Goal: Task Accomplishment & Management: Complete application form

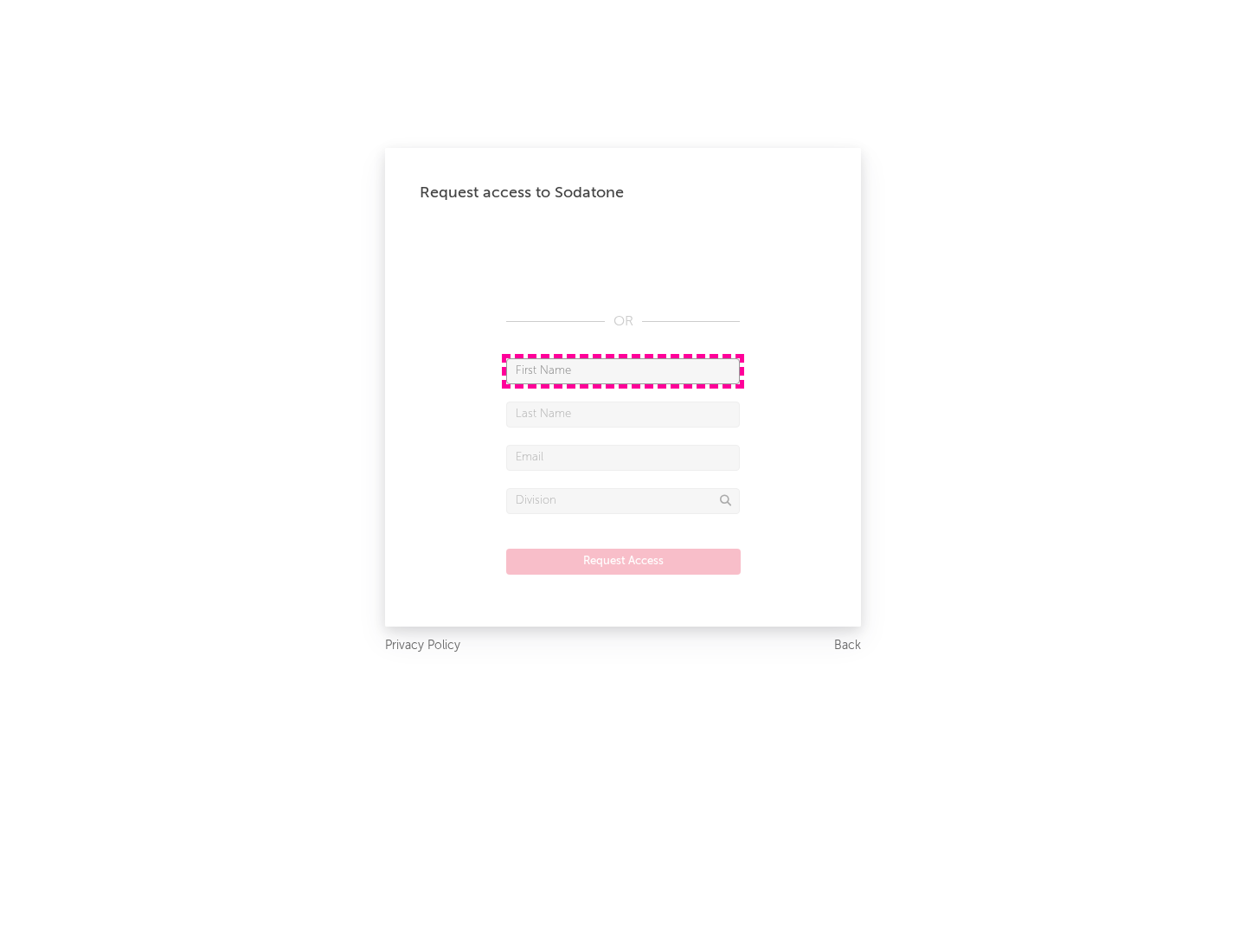
click at [623, 371] on input "text" at bounding box center [623, 371] width 233 height 26
type input "[PERSON_NAME]"
click at [623, 414] on input "text" at bounding box center [623, 414] width 233 height 26
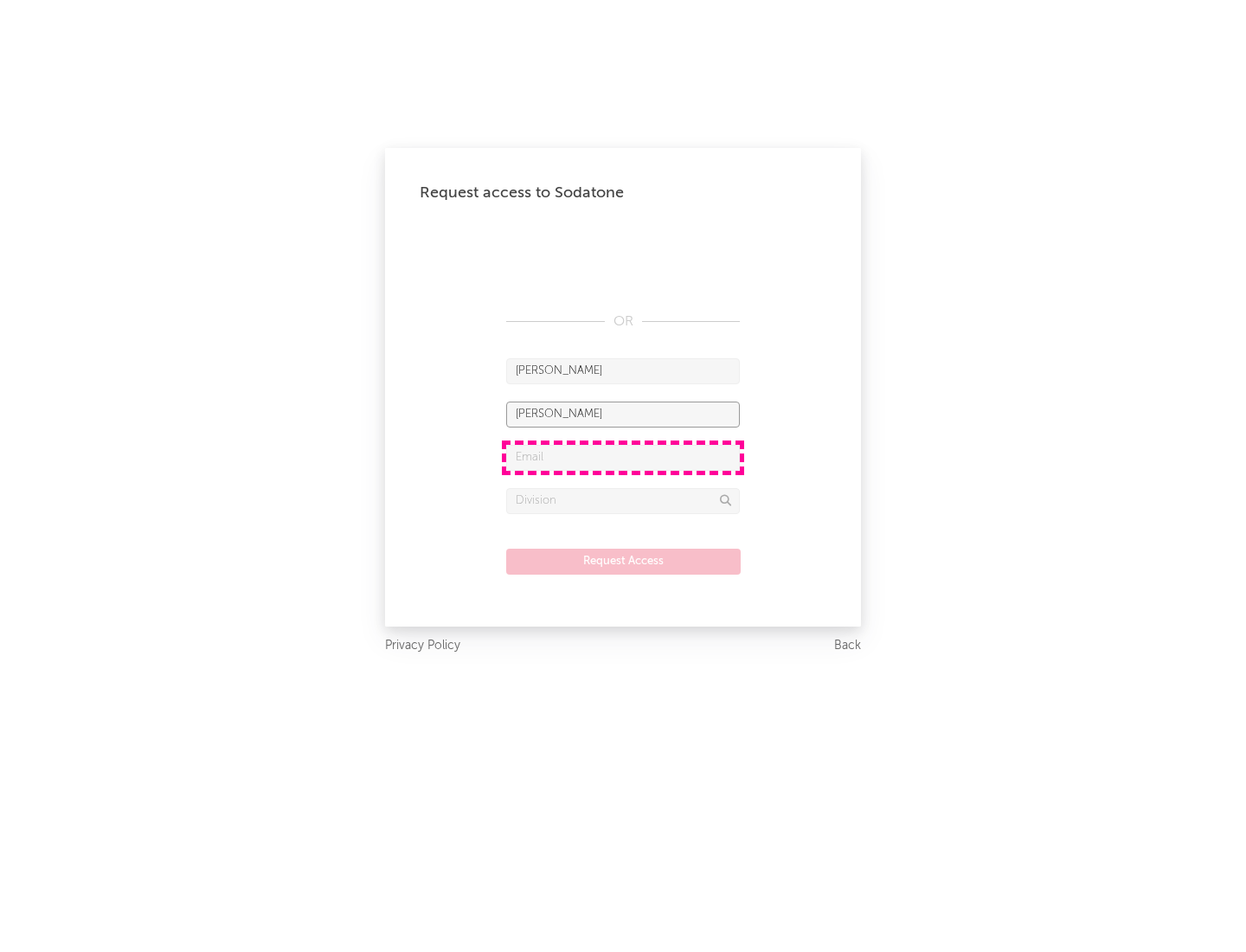
type input "[PERSON_NAME]"
click at [623, 457] on input "text" at bounding box center [623, 458] width 233 height 26
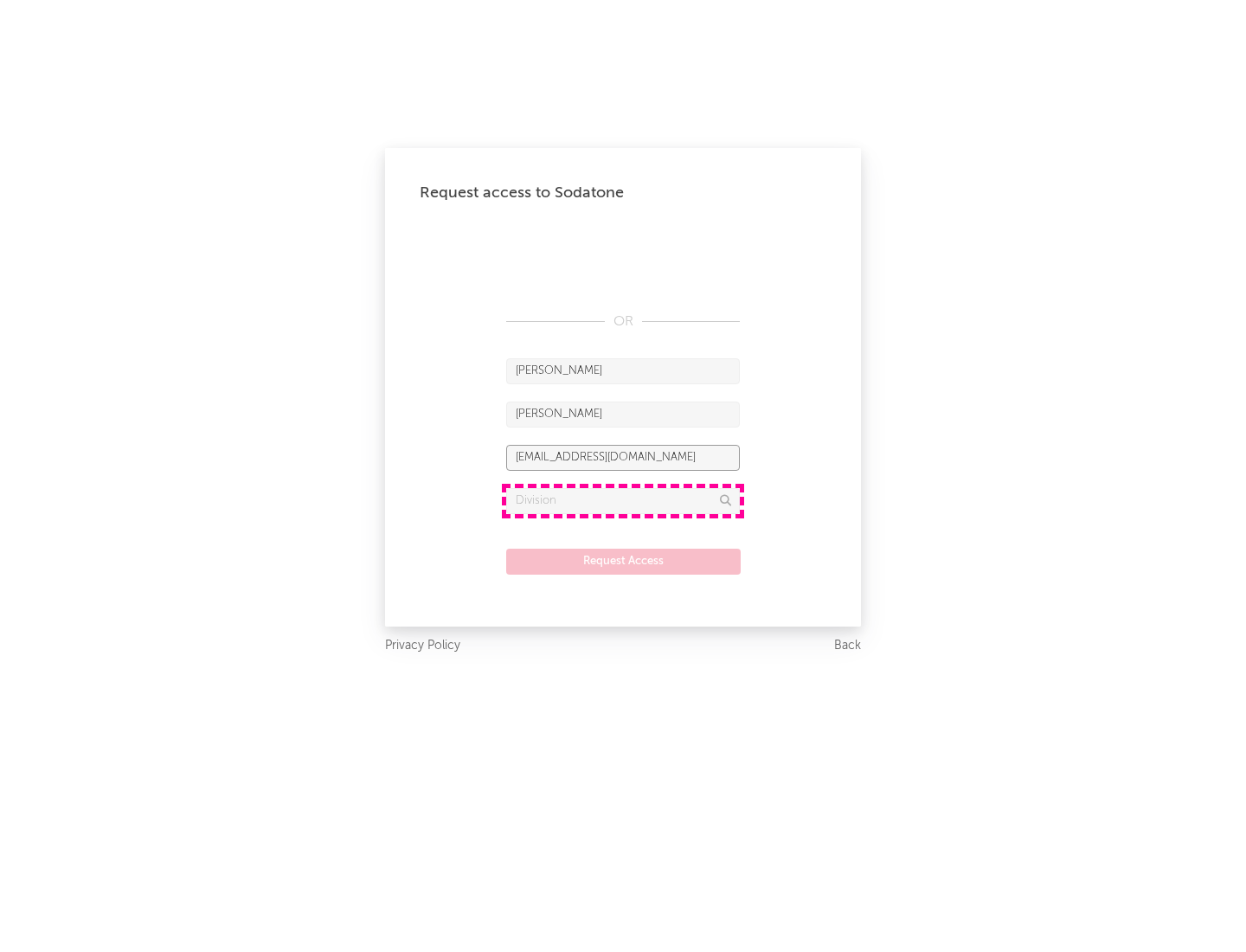
type input "[EMAIL_ADDRESS][DOMAIN_NAME]"
click at [623, 500] on input "text" at bounding box center [623, 501] width 233 height 26
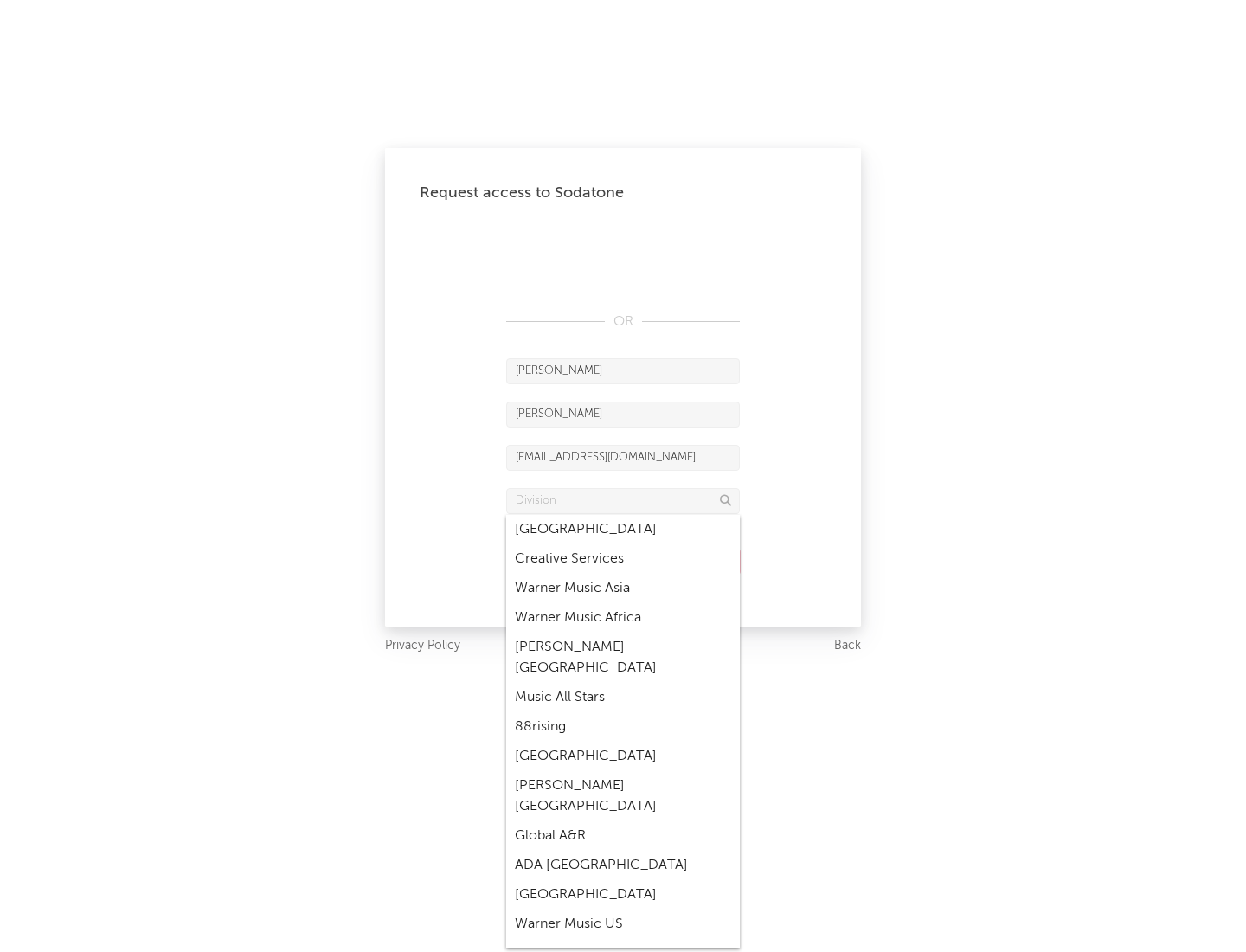
click at [623, 683] on div "Music All Stars" at bounding box center [623, 697] width 233 height 30
type input "Music All Stars"
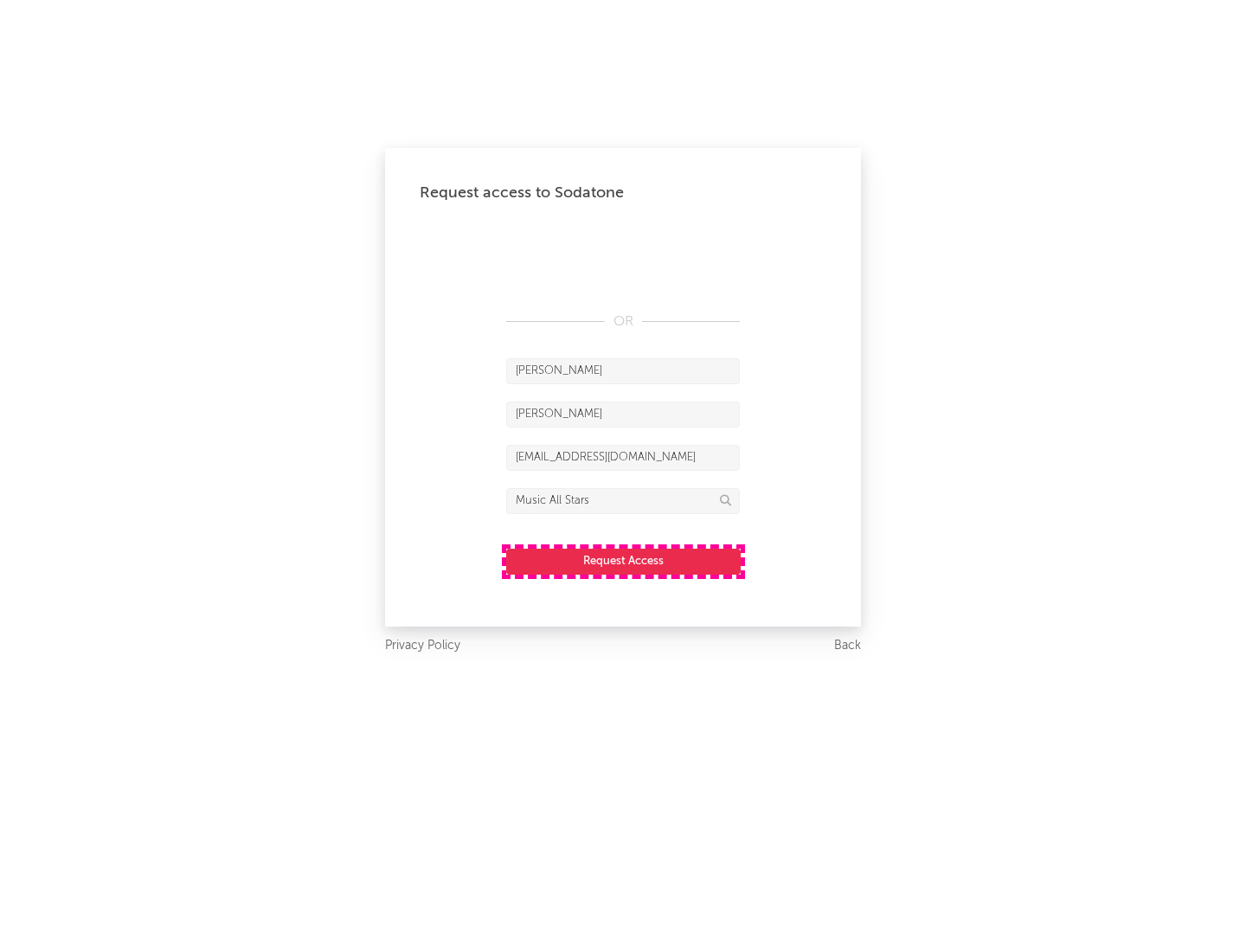
click at [623, 561] on button "Request Access" at bounding box center [623, 561] width 234 height 26
